Goal: Check status: Check status

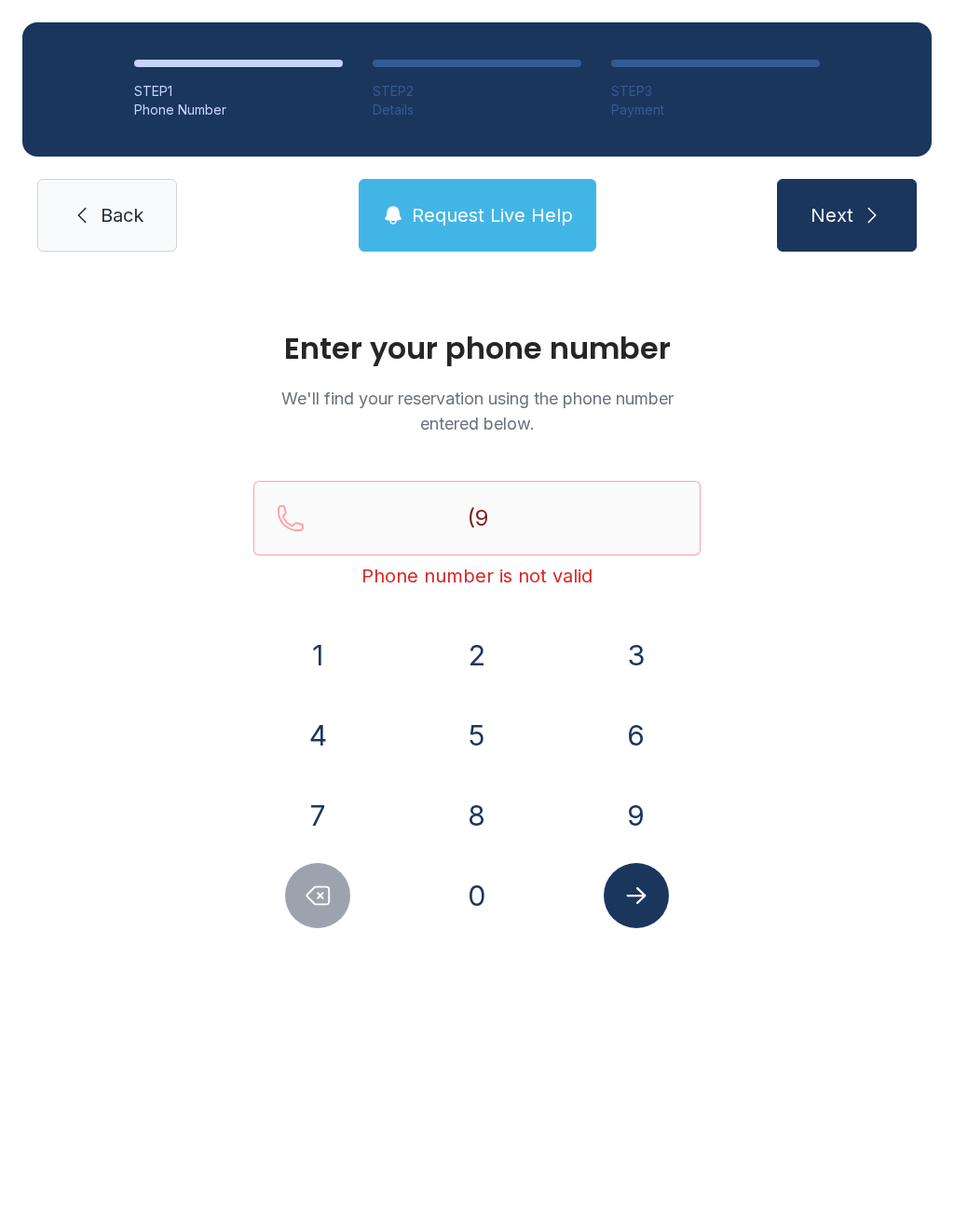
click at [483, 900] on button "0" at bounding box center [476, 895] width 65 height 65
click at [333, 648] on button "1" at bounding box center [317, 655] width 65 height 65
click at [499, 662] on button "2" at bounding box center [476, 655] width 65 height 65
click at [647, 799] on button "9" at bounding box center [636, 814] width 65 height 65
click at [327, 653] on button "1" at bounding box center [317, 655] width 65 height 65
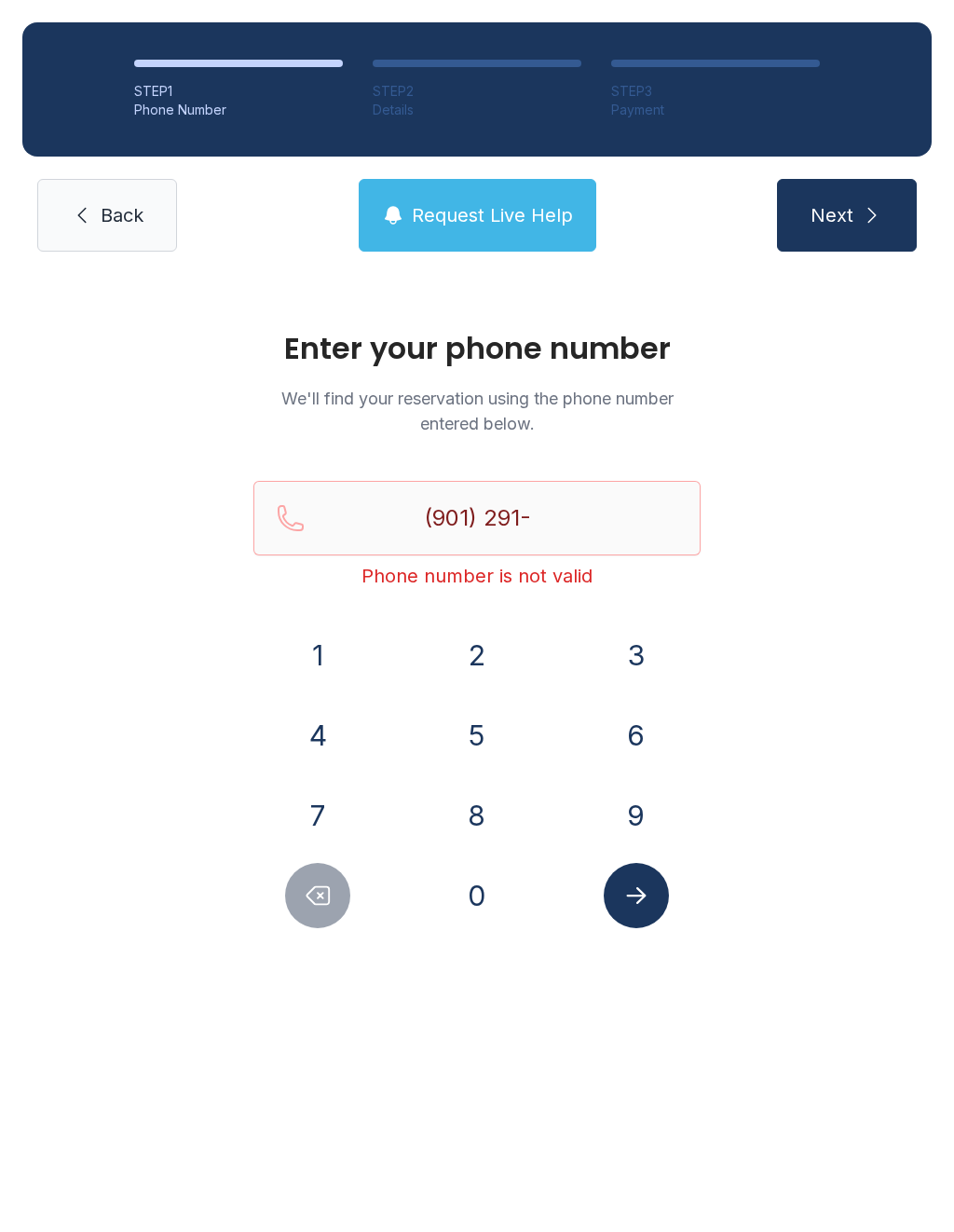
click at [631, 836] on button "9" at bounding box center [636, 814] width 65 height 65
click at [631, 835] on button "9" at bounding box center [636, 814] width 65 height 65
click at [623, 667] on button "3" at bounding box center [636, 655] width 65 height 65
click at [472, 665] on button "2" at bounding box center [476, 655] width 65 height 65
click at [855, 212] on button "Next" at bounding box center [846, 214] width 140 height 73
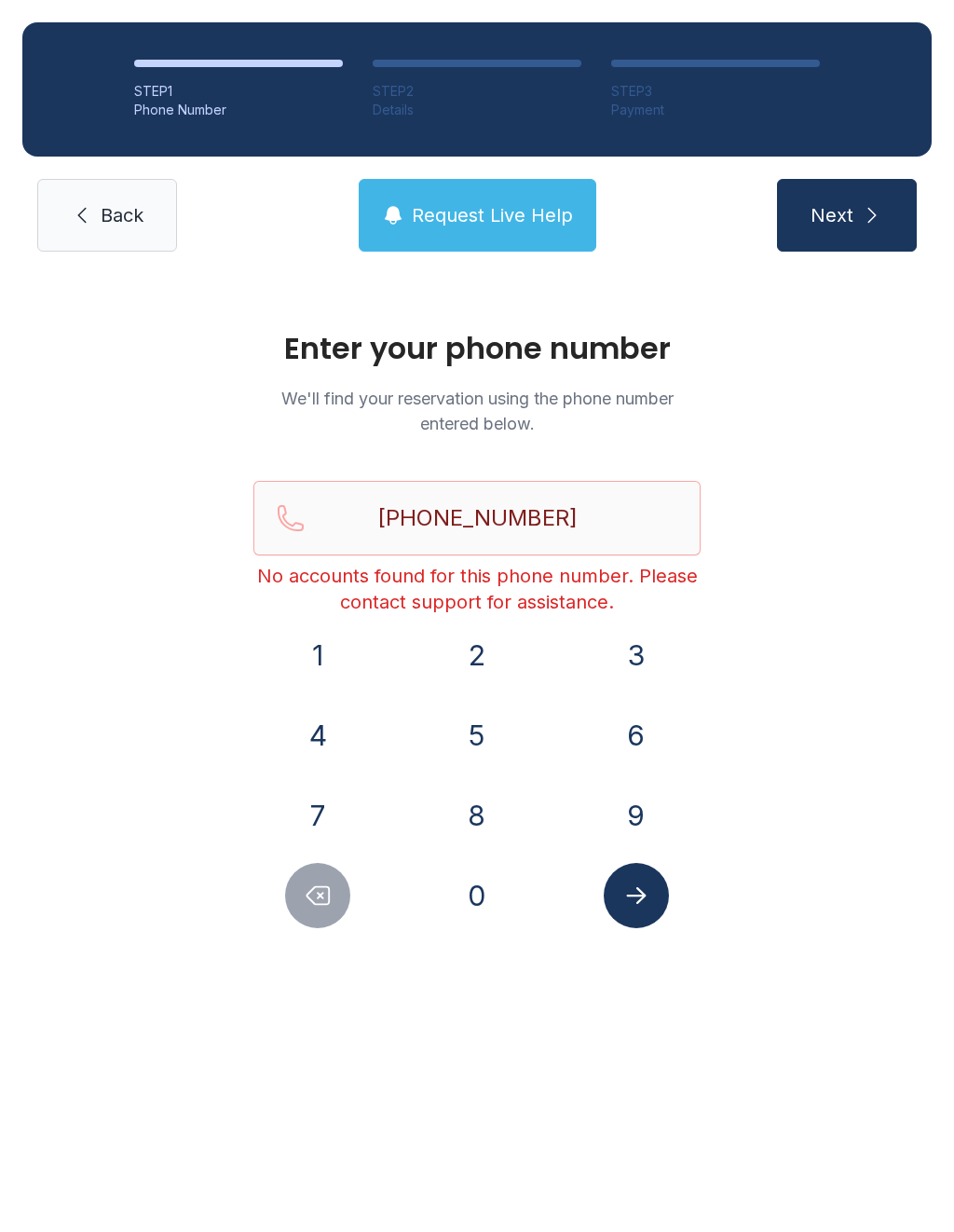
click at [290, 900] on button "Delete number" at bounding box center [317, 895] width 65 height 65
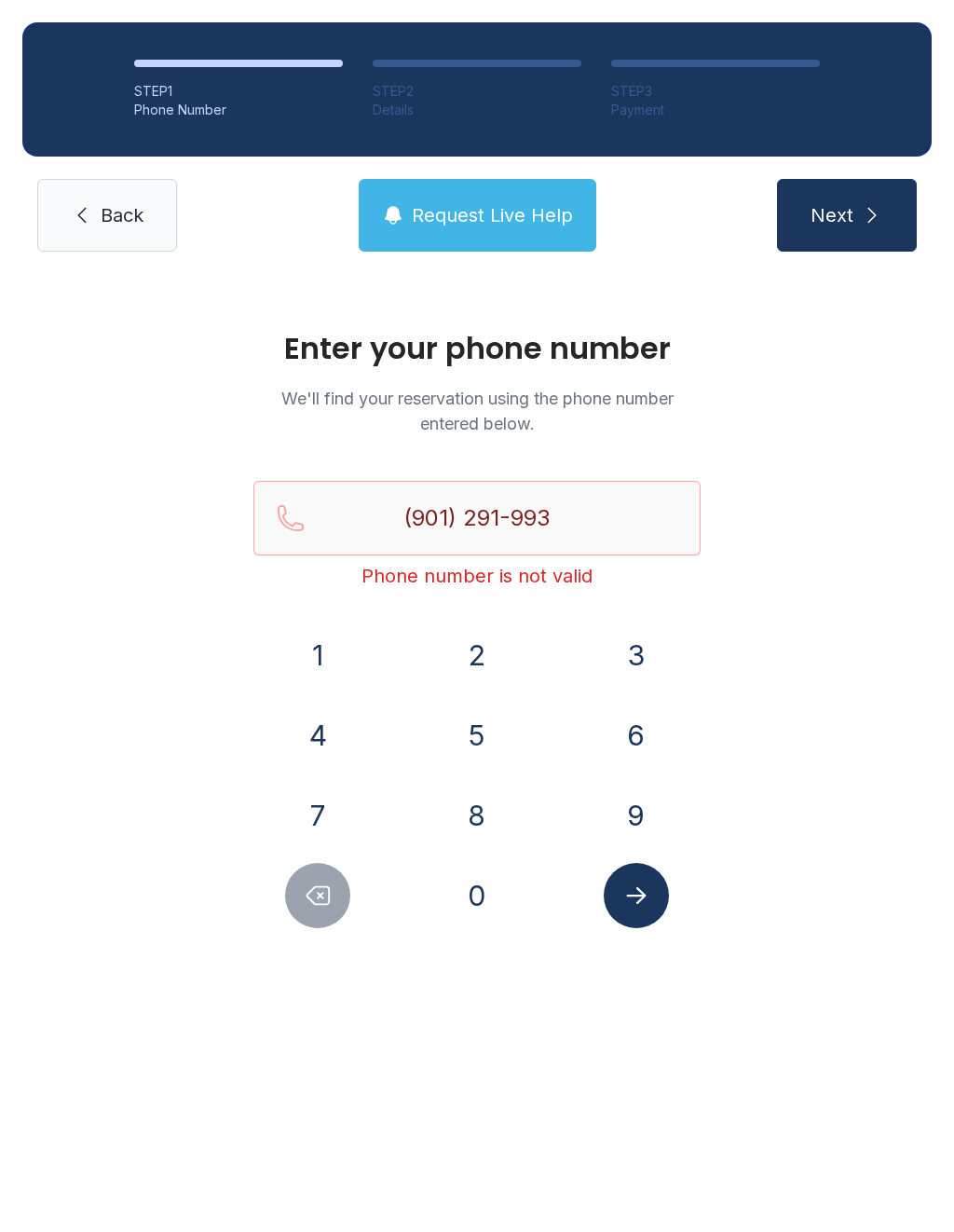
click at [290, 899] on button "Delete number" at bounding box center [317, 895] width 65 height 65
click at [304, 899] on icon "Delete number" at bounding box center [317, 896] width 28 height 28
click at [299, 919] on button "Delete number" at bounding box center [317, 895] width 65 height 65
click at [299, 918] on button "Delete number" at bounding box center [317, 895] width 65 height 65
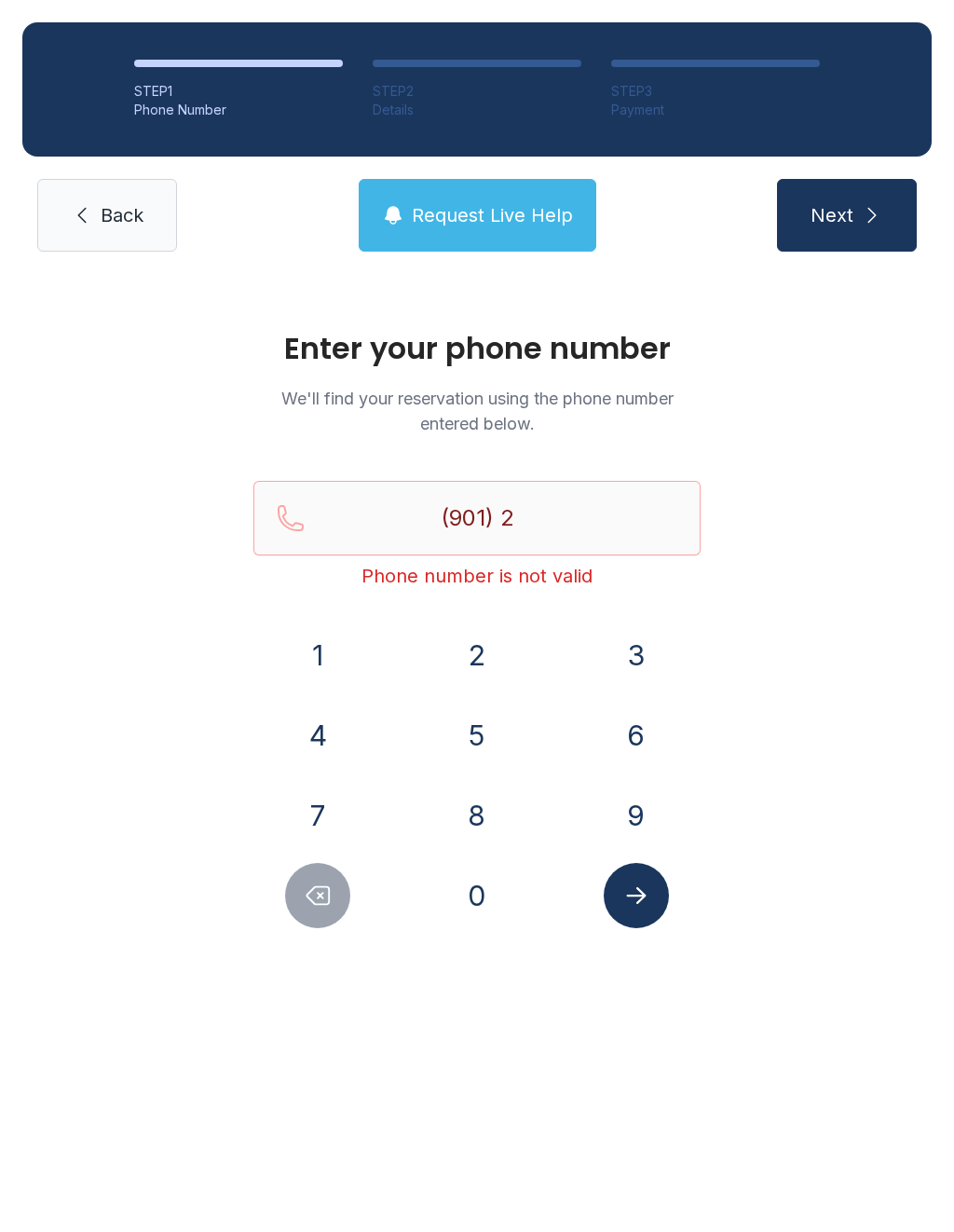
click at [292, 895] on button "Delete number" at bounding box center [317, 895] width 65 height 65
click at [291, 895] on button "Delete number" at bounding box center [317, 895] width 65 height 65
click at [312, 892] on icon "Delete number" at bounding box center [317, 896] width 28 height 28
type input "(9"
click at [312, 891] on icon "Delete number" at bounding box center [318, 896] width 23 height 18
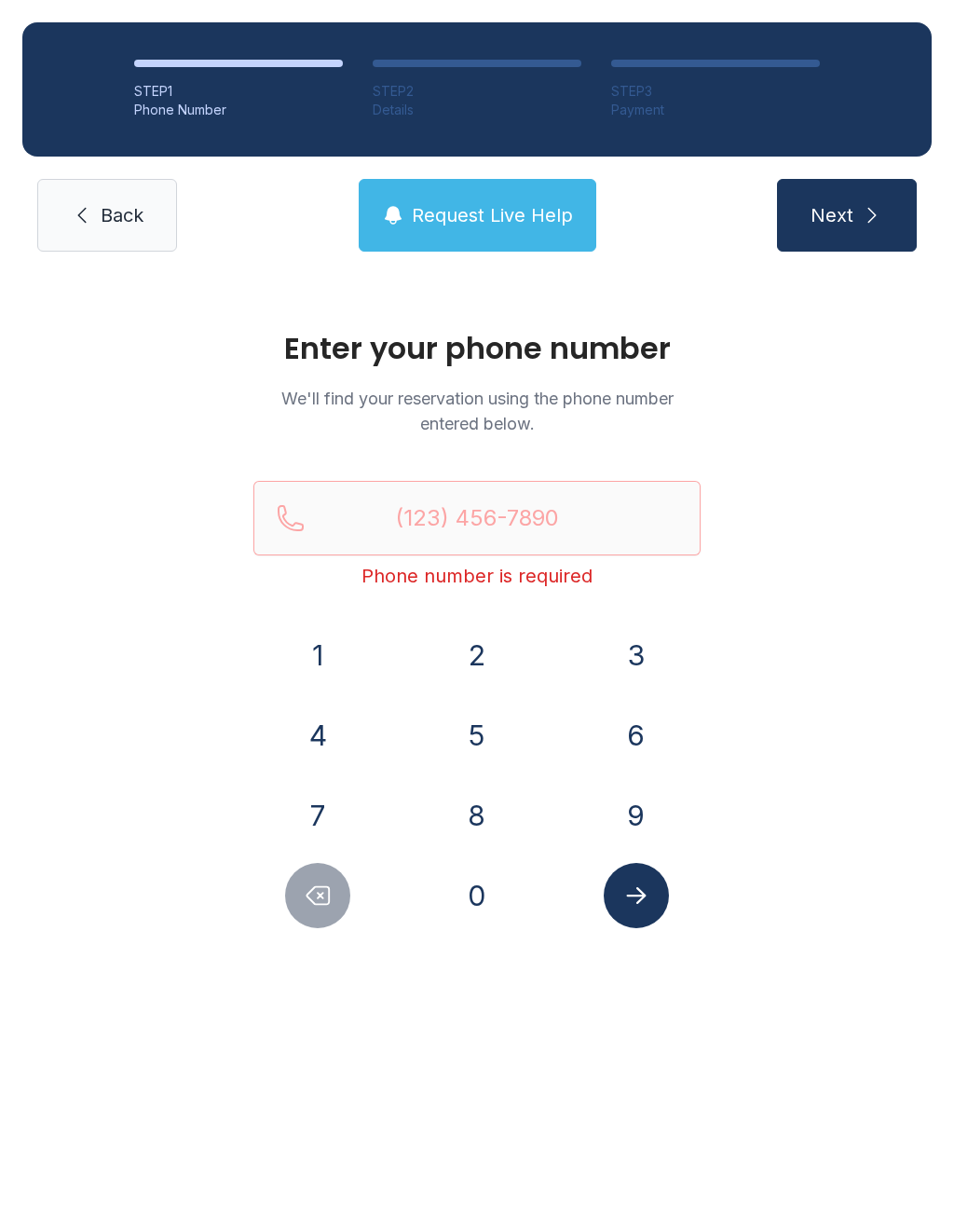
click at [330, 893] on icon "Delete number" at bounding box center [318, 896] width 23 height 18
click at [97, 215] on link "Back" at bounding box center [107, 214] width 140 height 73
